Goal: Check status: Check status

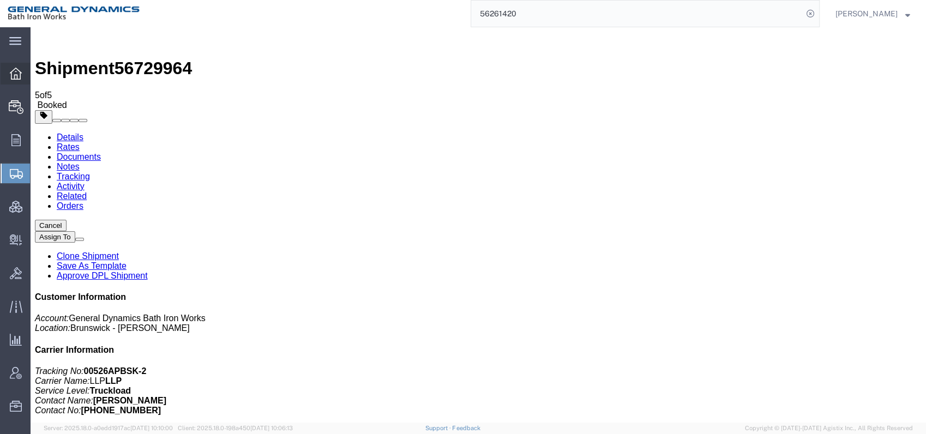
click at [14, 73] on icon at bounding box center [16, 74] width 12 height 12
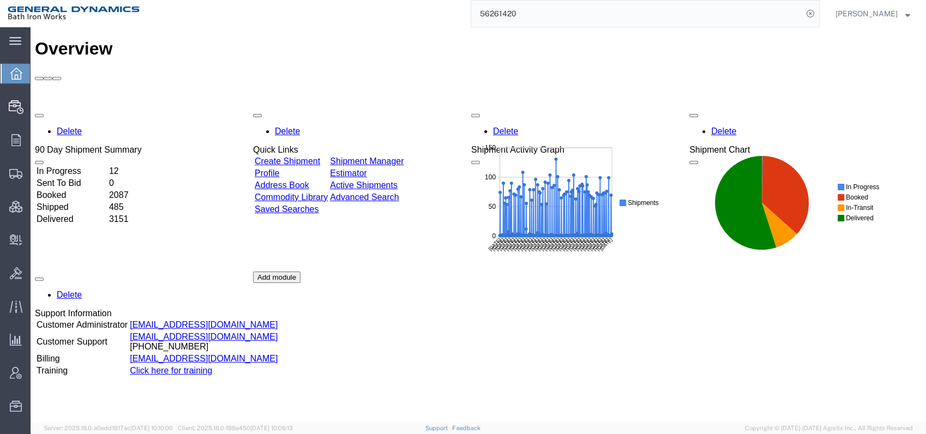
click at [85, 166] on td "In Progress" at bounding box center [71, 171] width 71 height 11
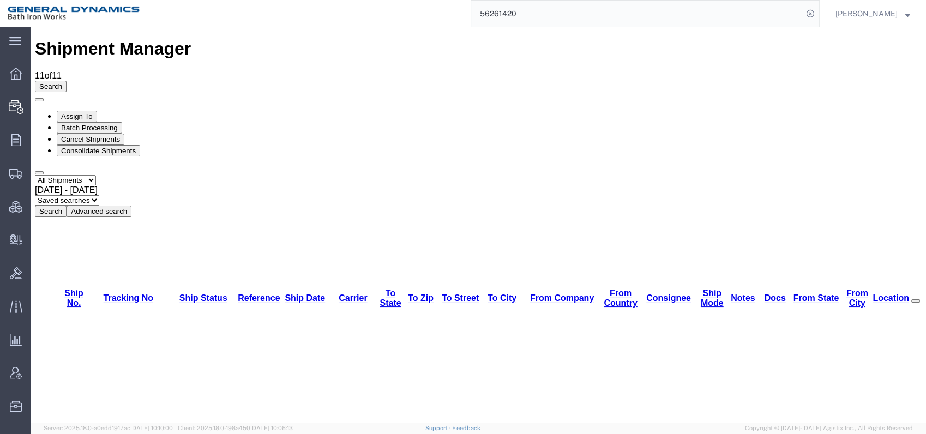
click at [96, 175] on select "Select status Active All Shipments Approved Booked Canceled Delivered Denied Ne…" at bounding box center [65, 180] width 61 height 10
select select "BOOKED"
click at [35, 175] on select "Select status Active All Shipments Approved Booked Canceled Delivered Denied Ne…" at bounding box center [65, 180] width 61 height 10
click at [67, 206] on button "Search" at bounding box center [51, 211] width 32 height 11
click at [98, 185] on span "[DATE] - [DATE]" at bounding box center [66, 189] width 63 height 9
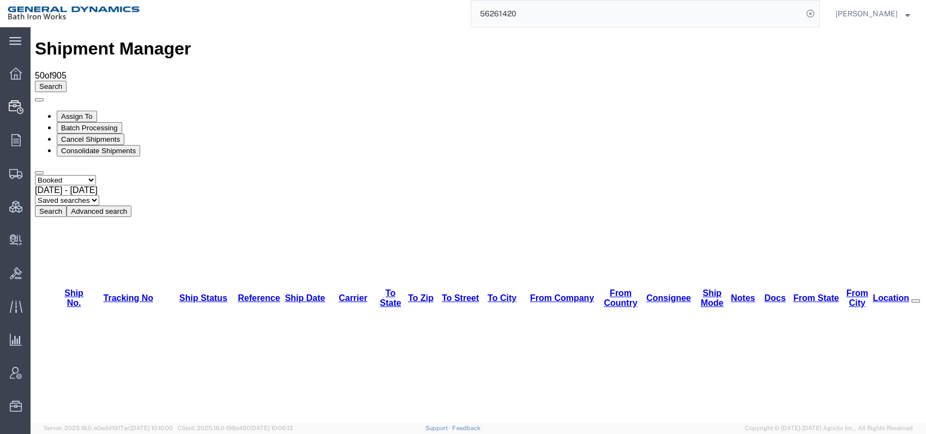
click at [67, 206] on button "Search" at bounding box center [51, 211] width 32 height 11
